Goal: Task Accomplishment & Management: Manage account settings

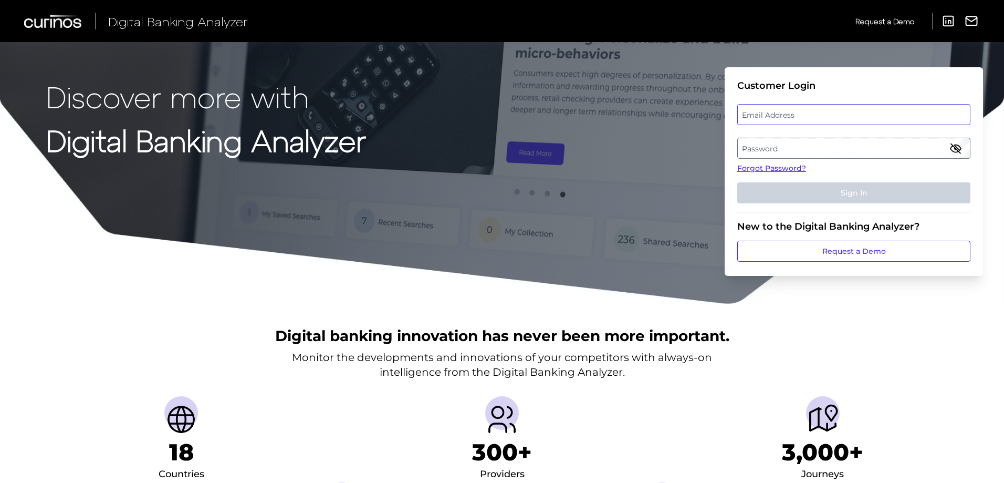
type input "[EMAIL_ADDRESS][DOMAIN_NAME]"
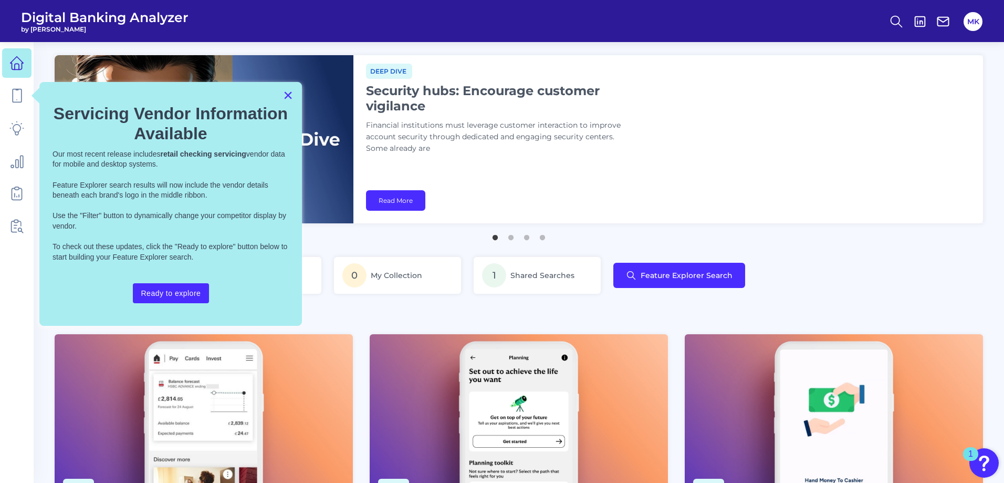
click at [290, 95] on button "×" at bounding box center [288, 95] width 10 height 17
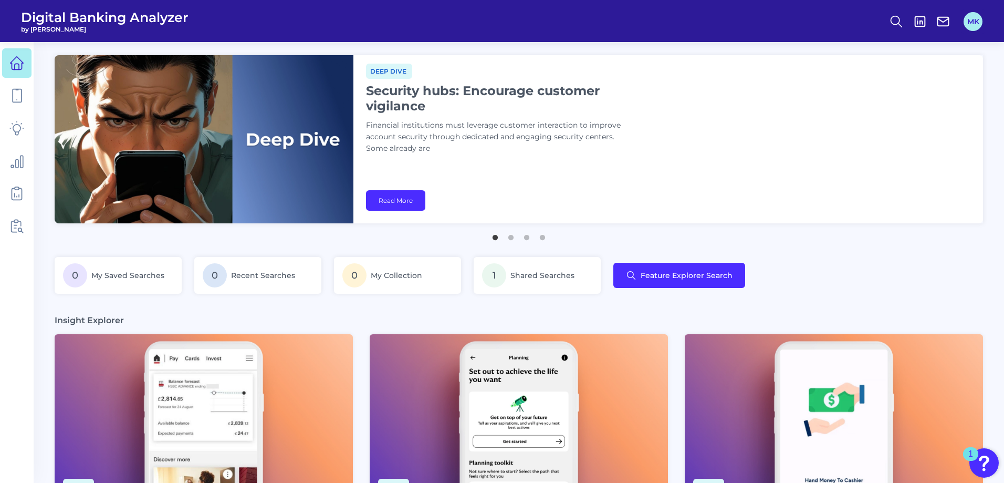
click at [978, 24] on button "MK" at bounding box center [972, 21] width 19 height 19
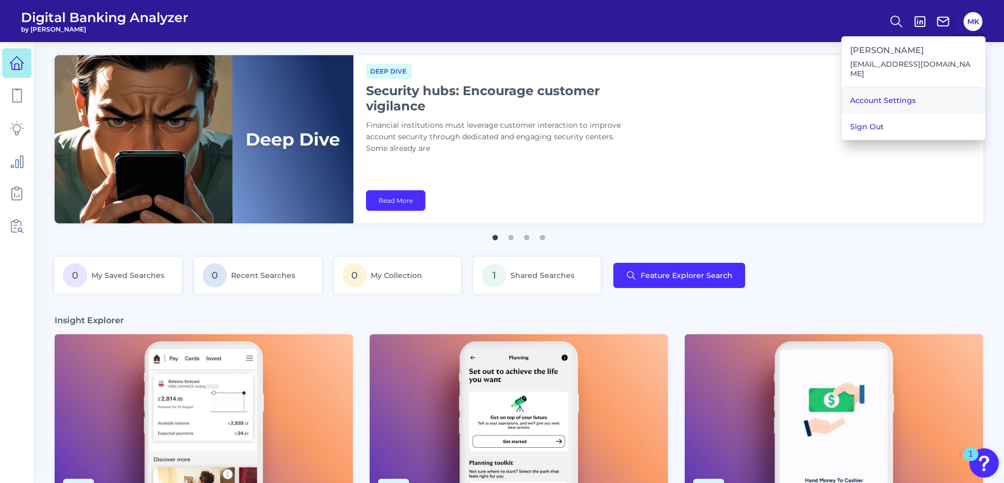
click at [931, 89] on link "Account Settings" at bounding box center [913, 100] width 143 height 26
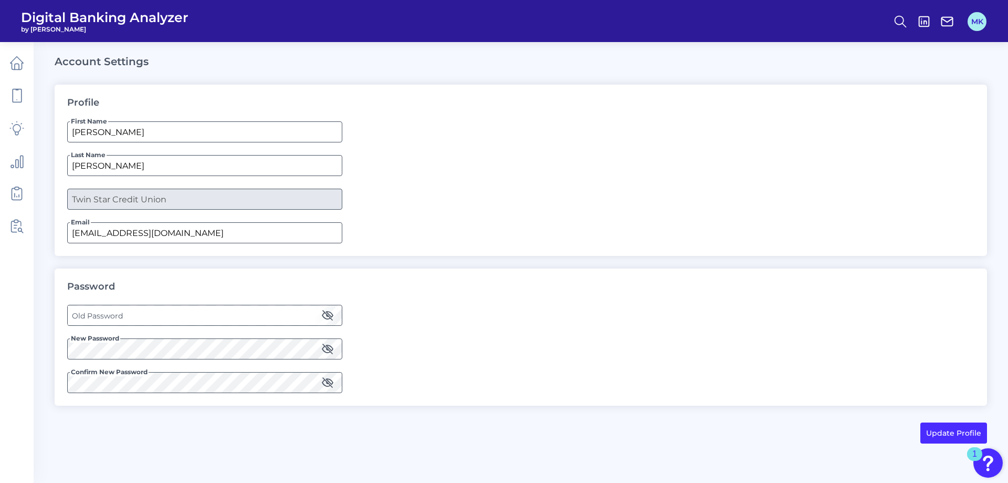
click at [978, 26] on button "MK" at bounding box center [977, 21] width 19 height 19
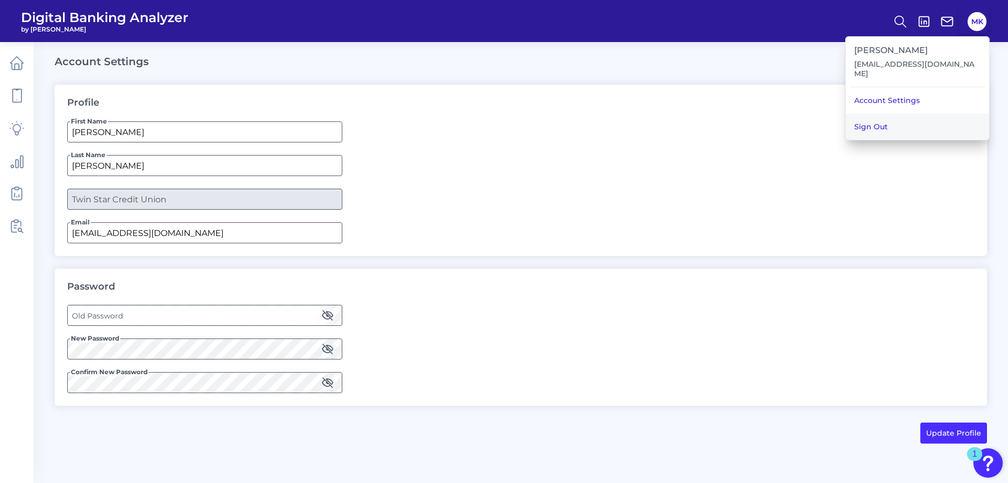
click at [900, 118] on button "Sign Out" at bounding box center [917, 126] width 143 height 26
